Goal: Download file/media

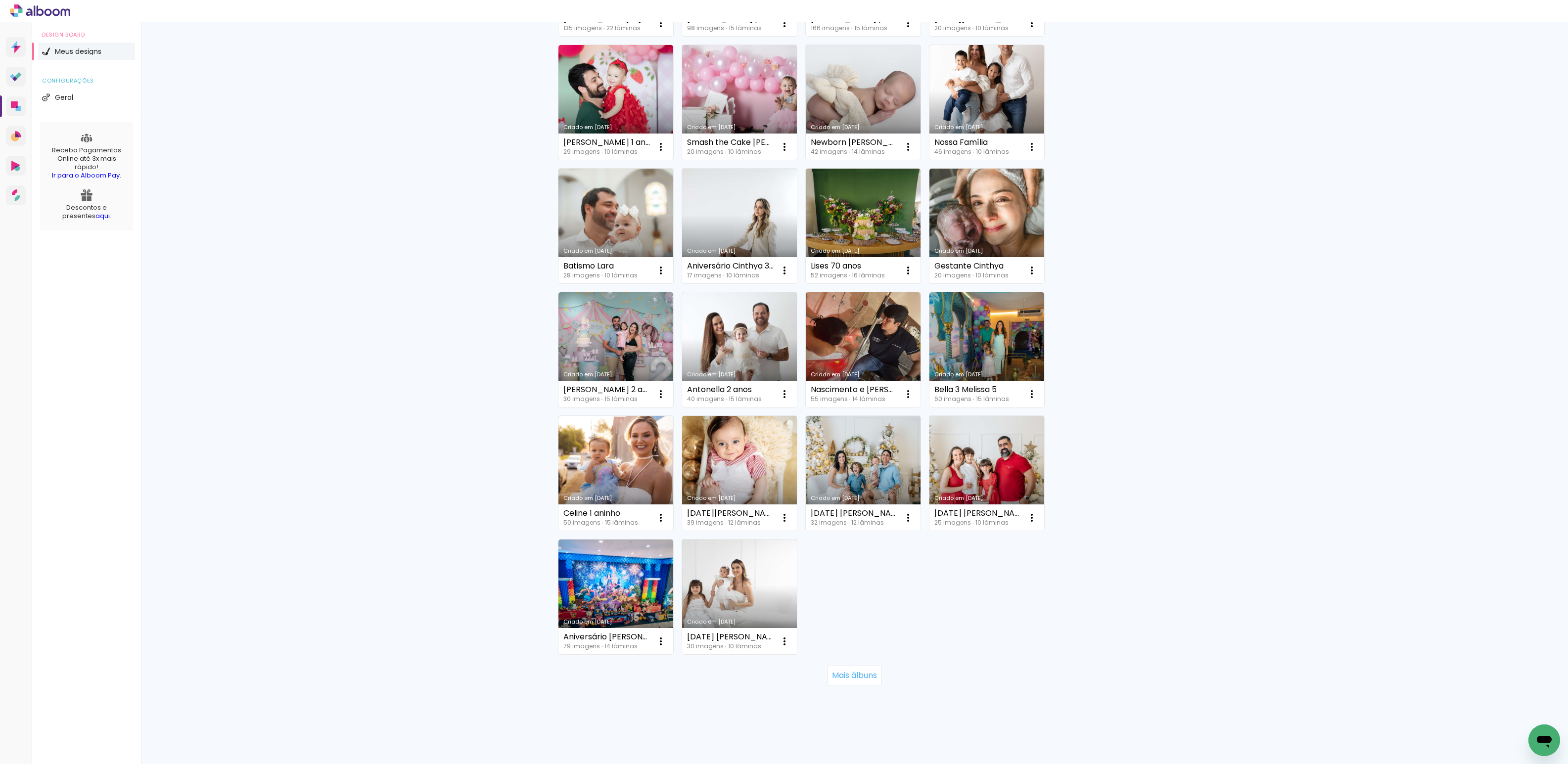
scroll to position [331, 0]
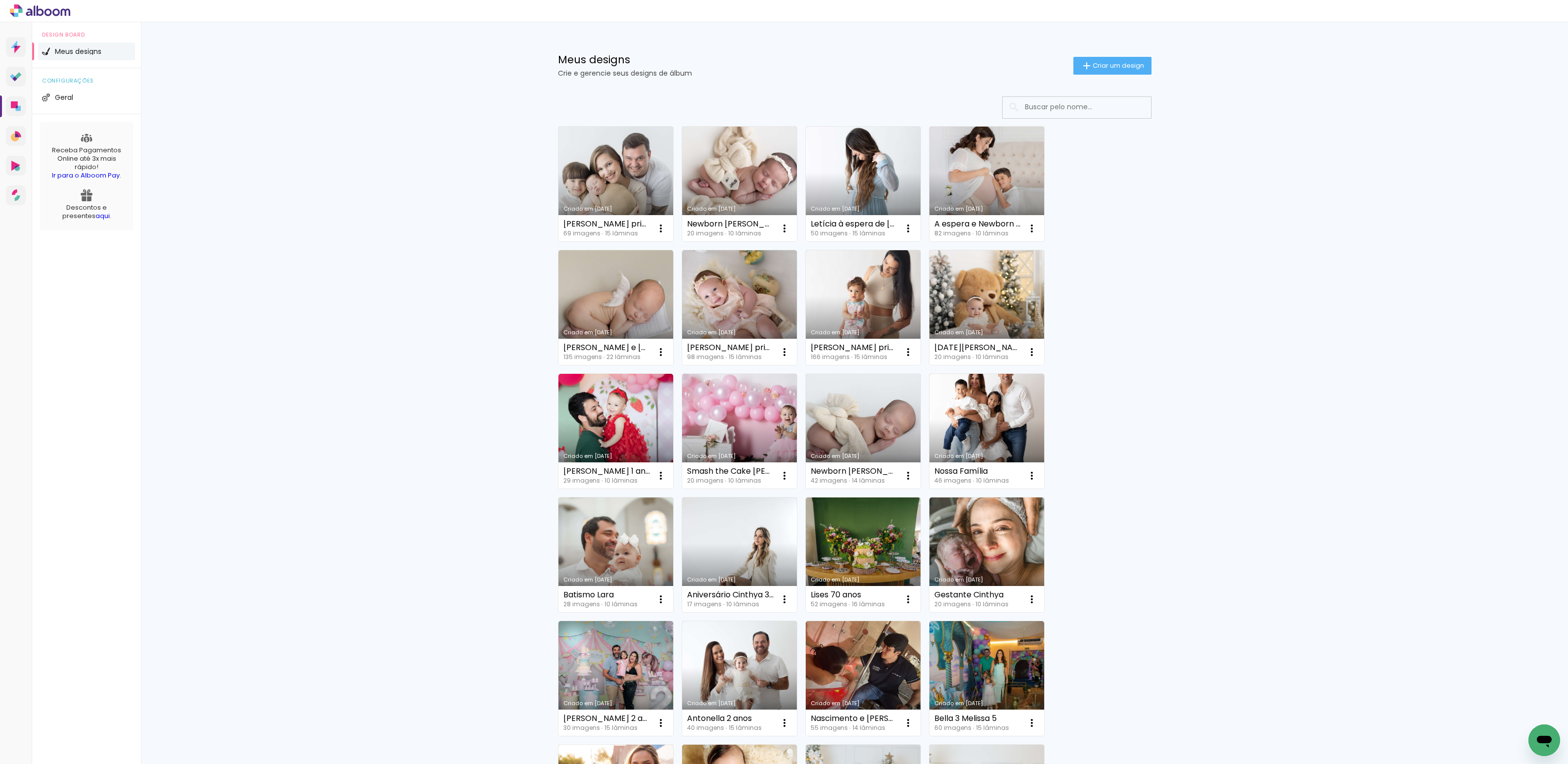
click at [971, 206] on div "Criado em [DATE]" at bounding box center [987, 209] width 105 height 5
click at [741, 180] on link "Criado em [DATE]" at bounding box center [740, 184] width 115 height 115
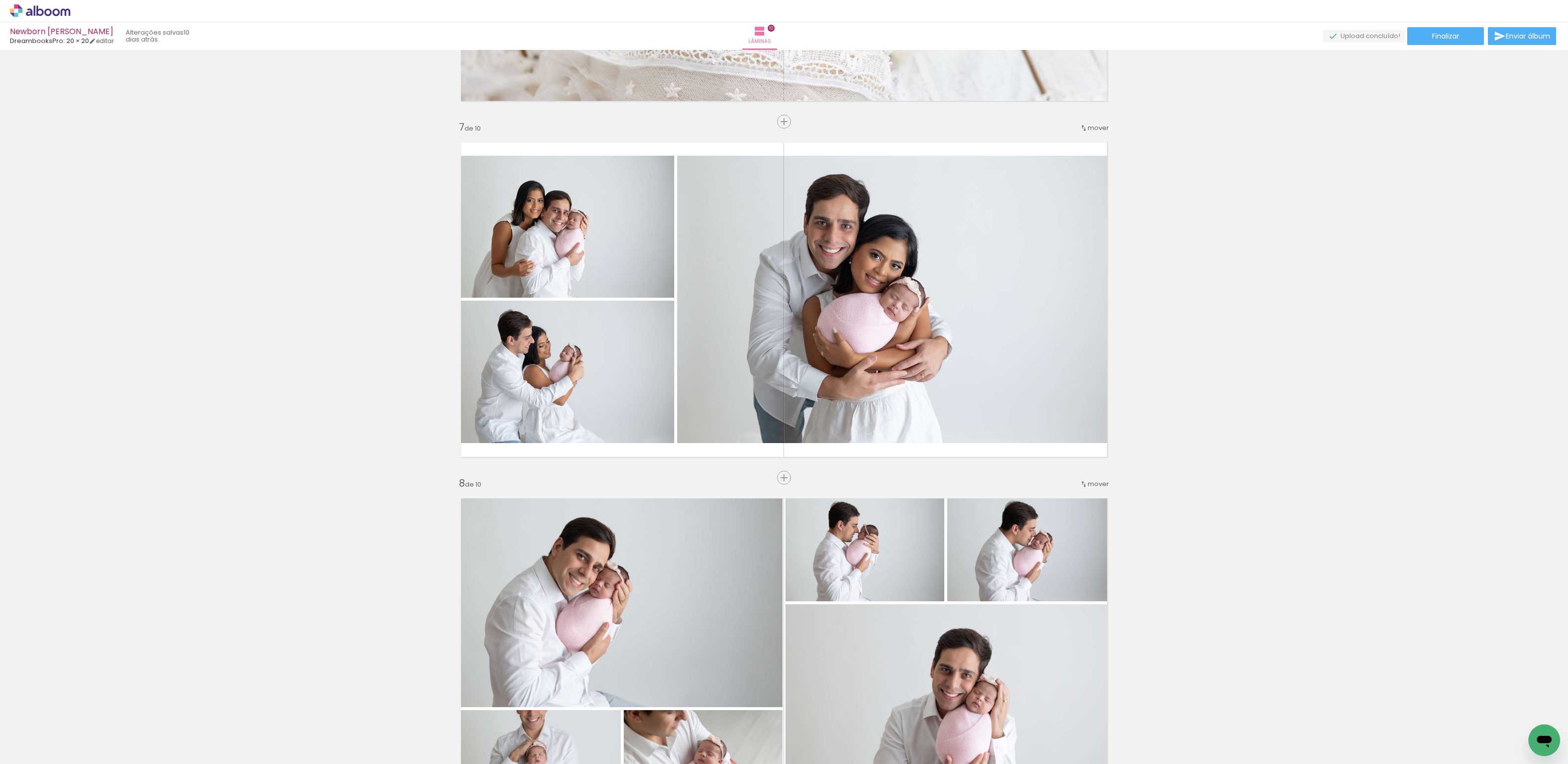
scroll to position [1691, 0]
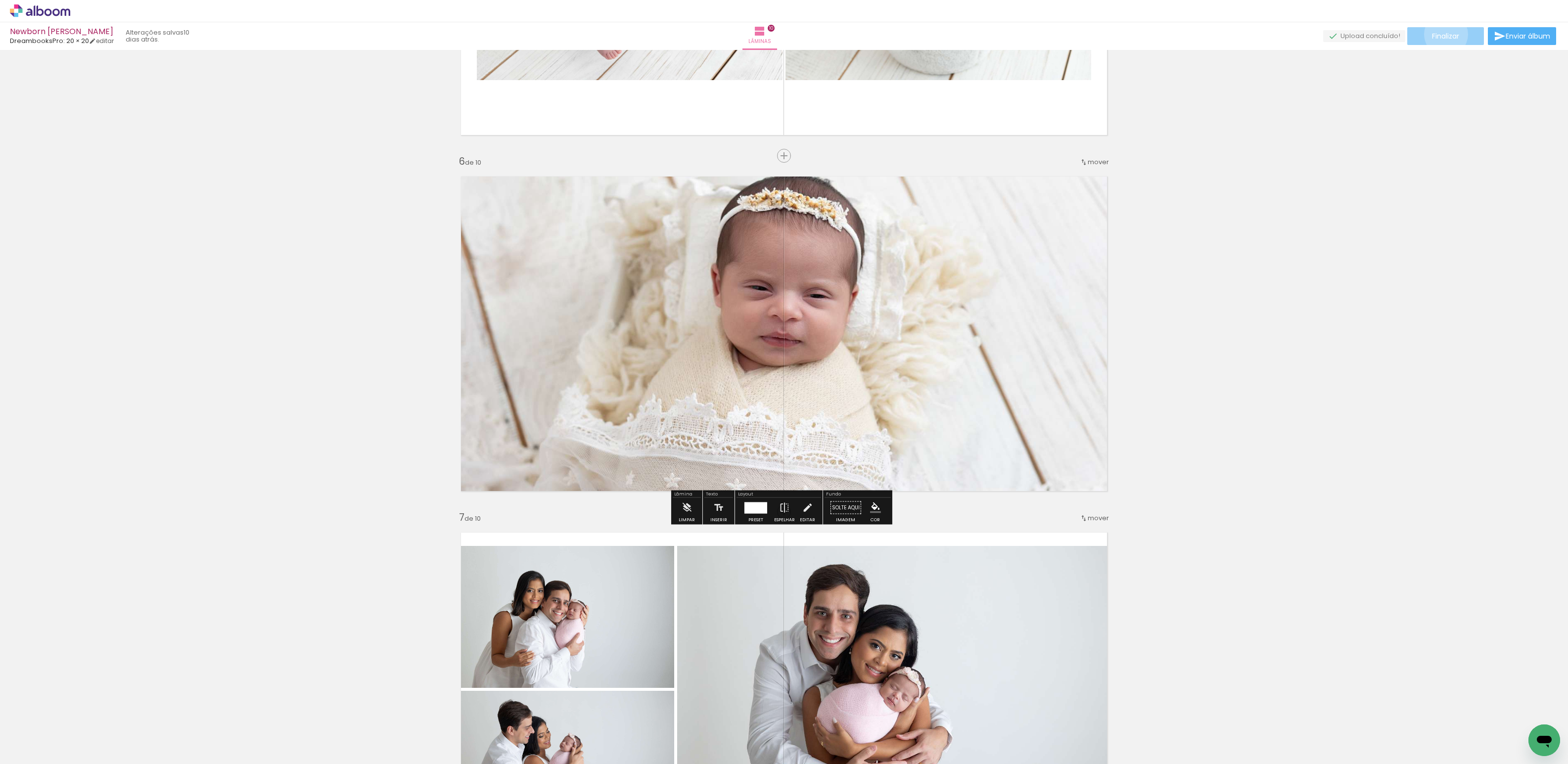
click at [1443, 34] on span "Finalizar" at bounding box center [1446, 36] width 27 height 7
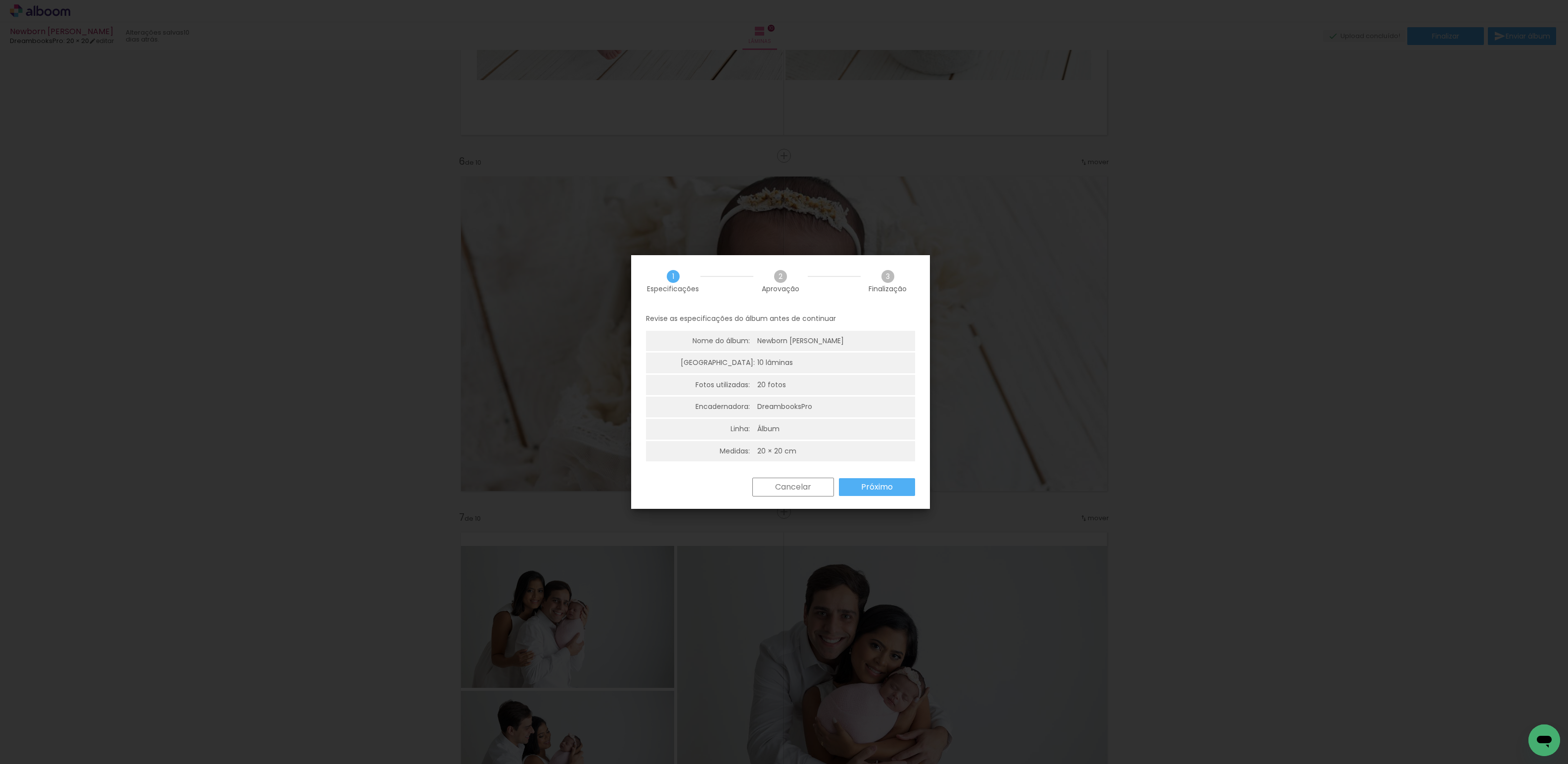
click at [898, 490] on paper-button "Próximo" at bounding box center [877, 487] width 76 height 18
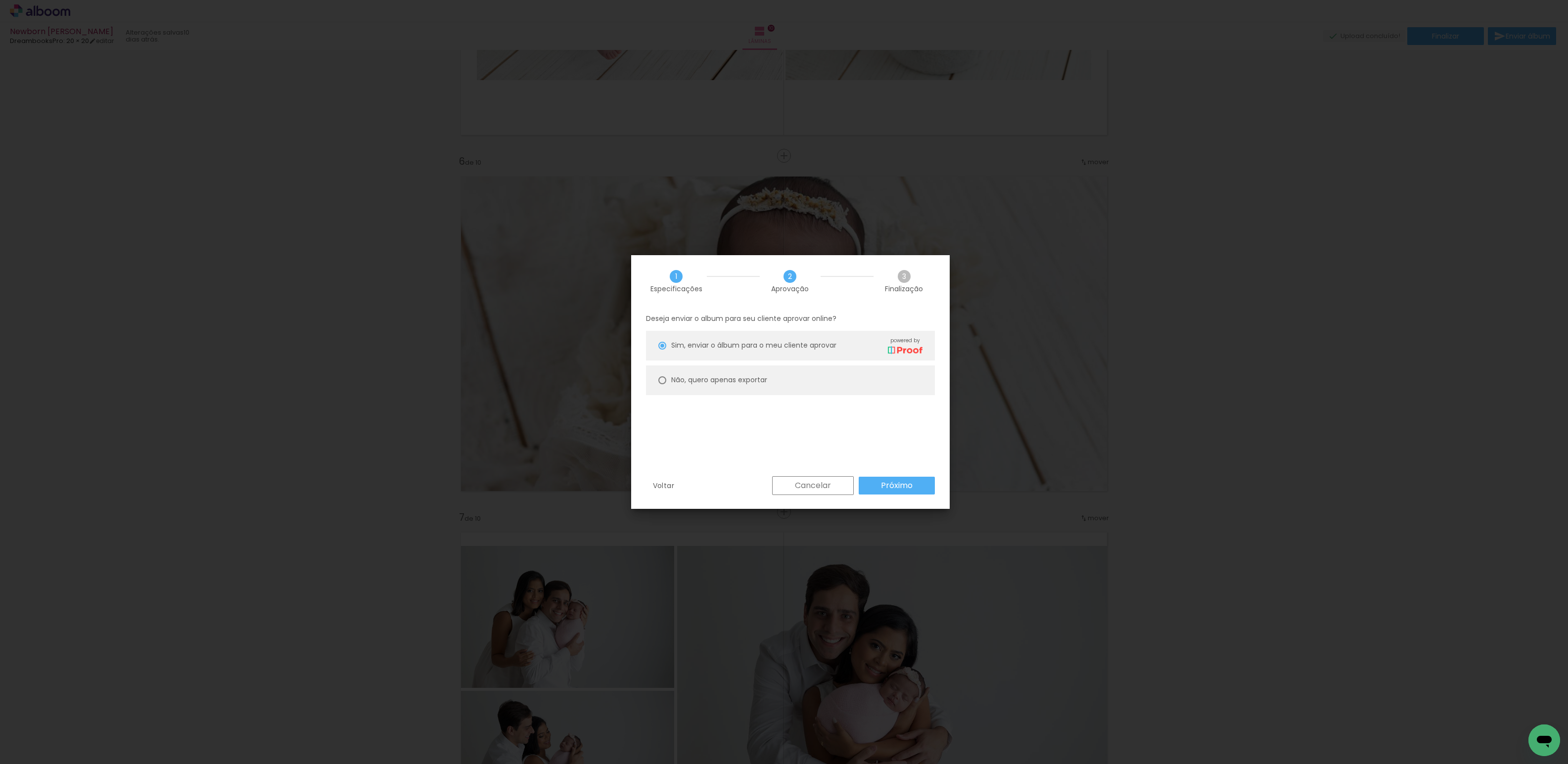
click at [0, 0] on slot "Não, quero apenas exportar" at bounding box center [0, 0] width 0 height 0
type paper-radio-button "on"
click at [0, 0] on slot "Próximo" at bounding box center [0, 0] width 0 height 0
type input "Alta, 300 DPI"
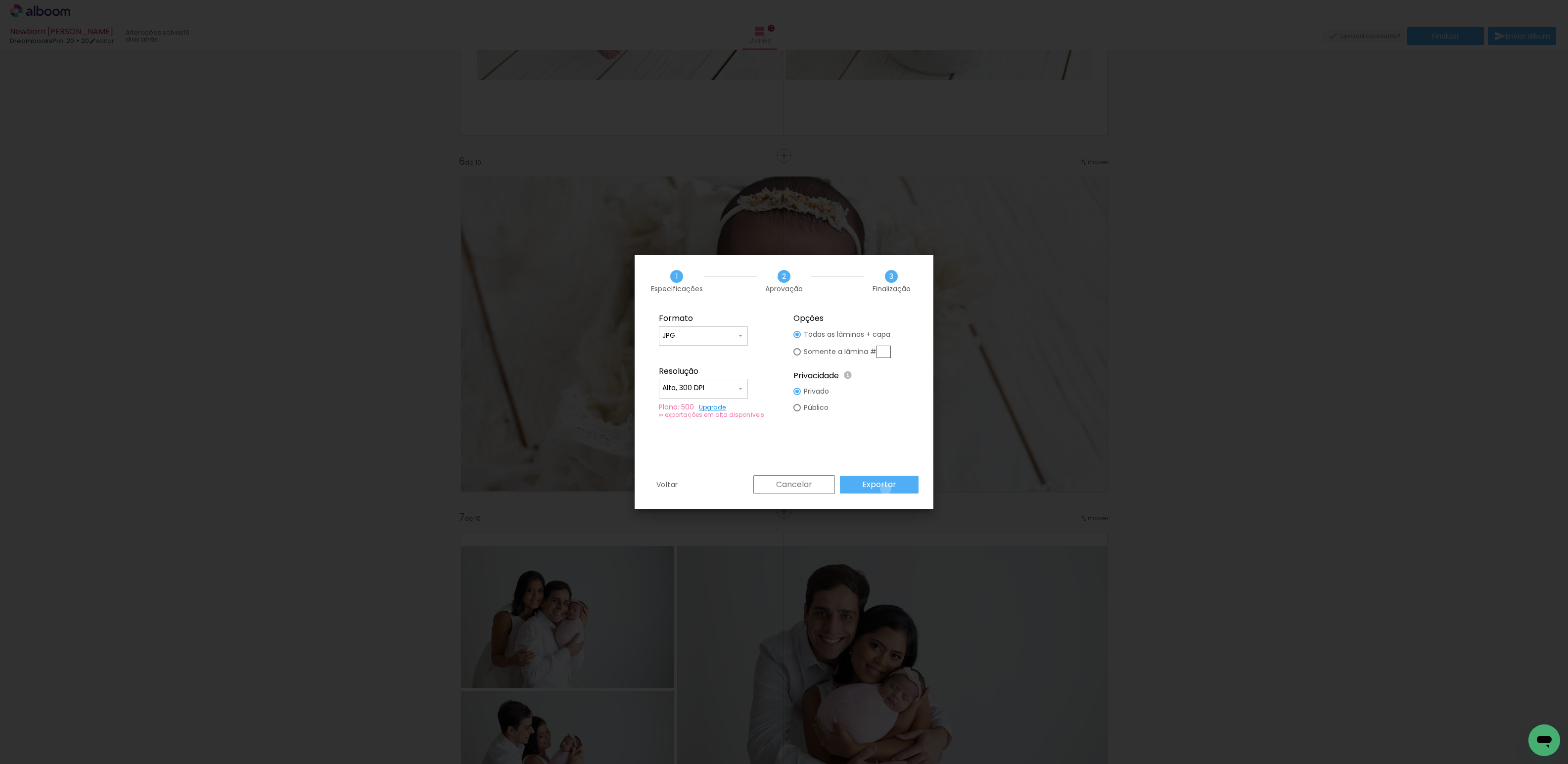
click at [0, 0] on slot "Exportar" at bounding box center [0, 0] width 0 height 0
